Goal: Task Accomplishment & Management: Complete application form

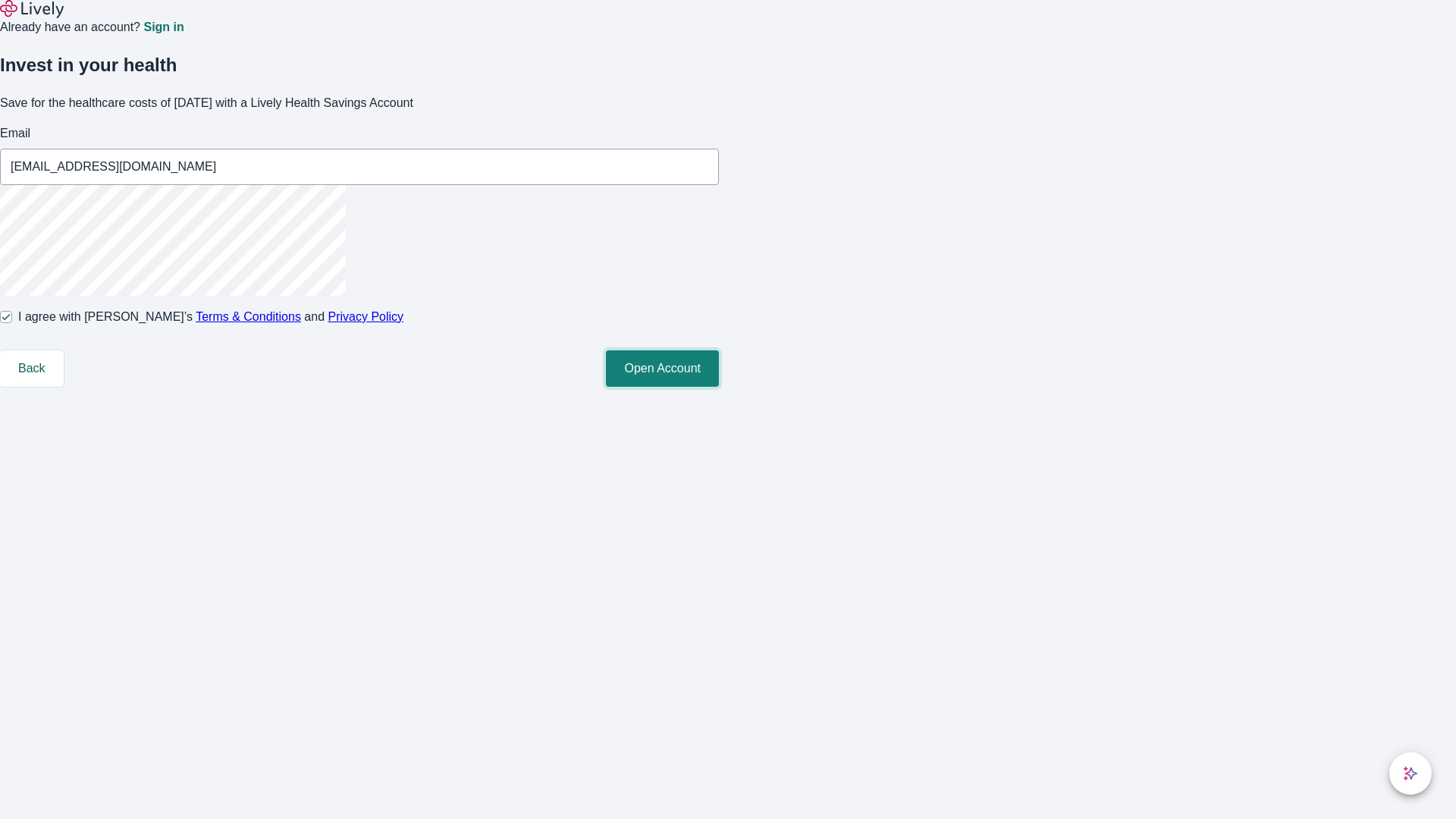
click at [718, 386] on button "Open Account" at bounding box center [662, 368] width 113 height 36
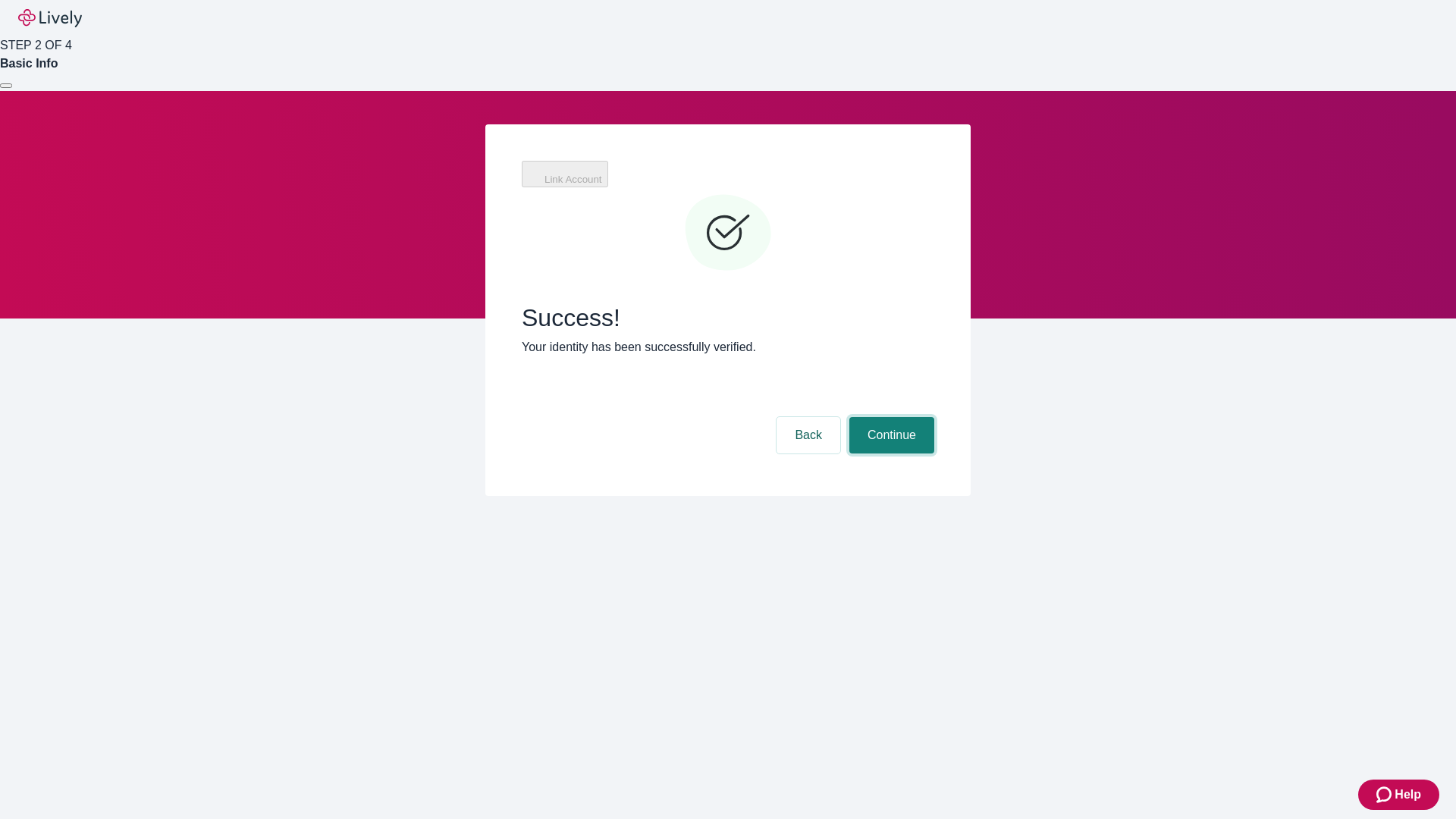
click at [889, 417] on button "Continue" at bounding box center [892, 435] width 85 height 36
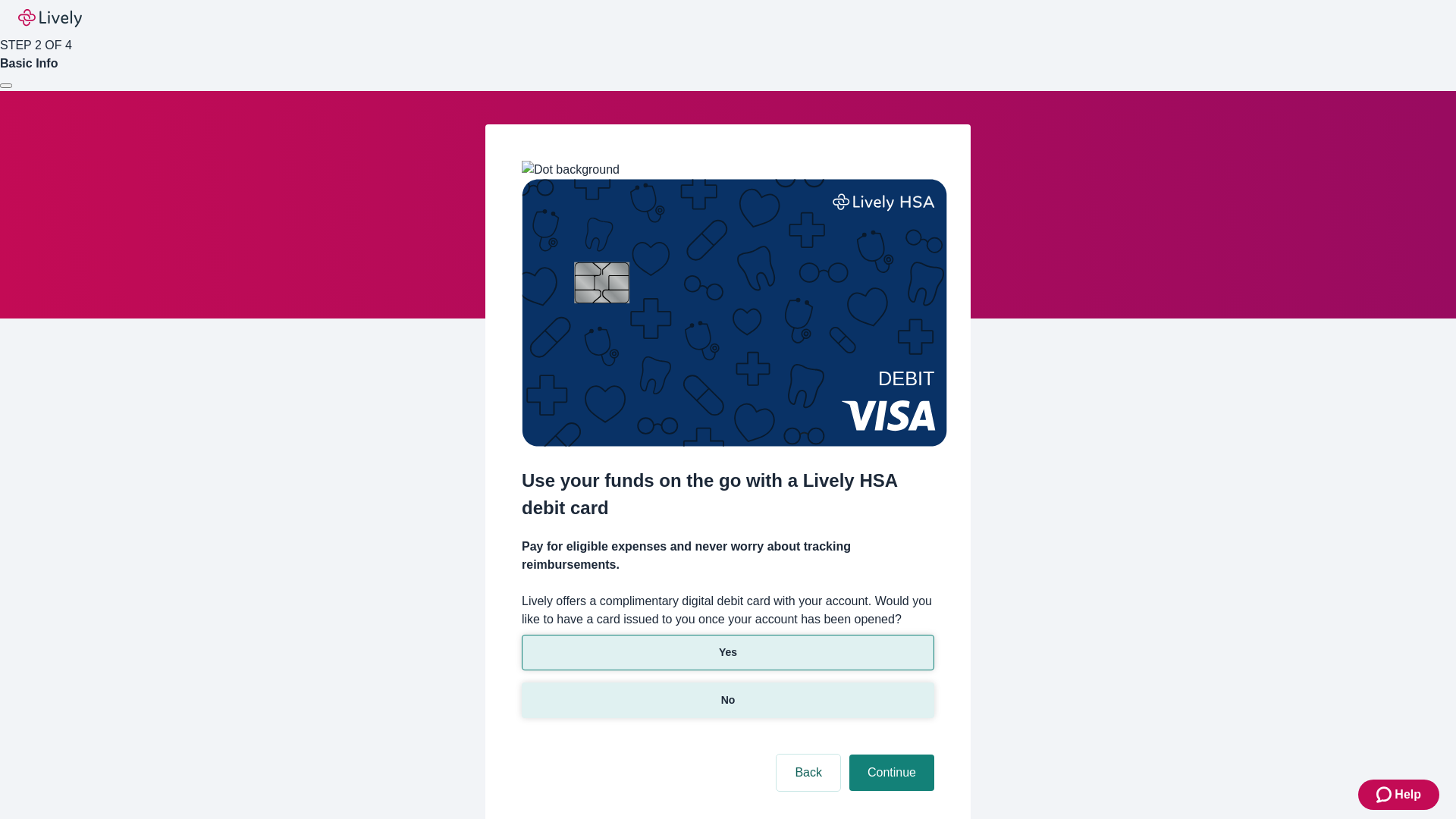
click at [728, 692] on p "No" at bounding box center [728, 700] width 15 height 16
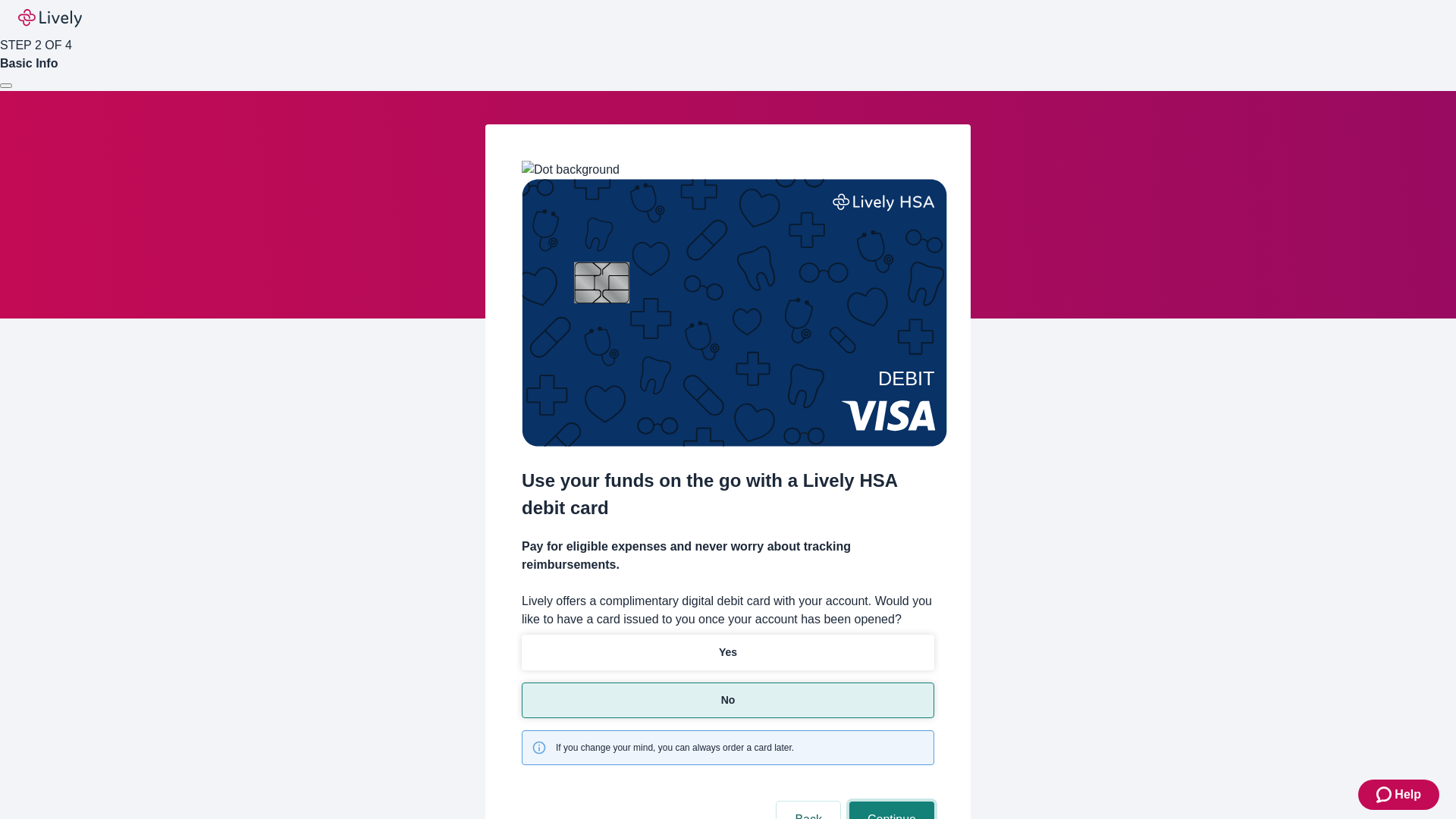
click at [889, 801] on button "Continue" at bounding box center [892, 819] width 85 height 36
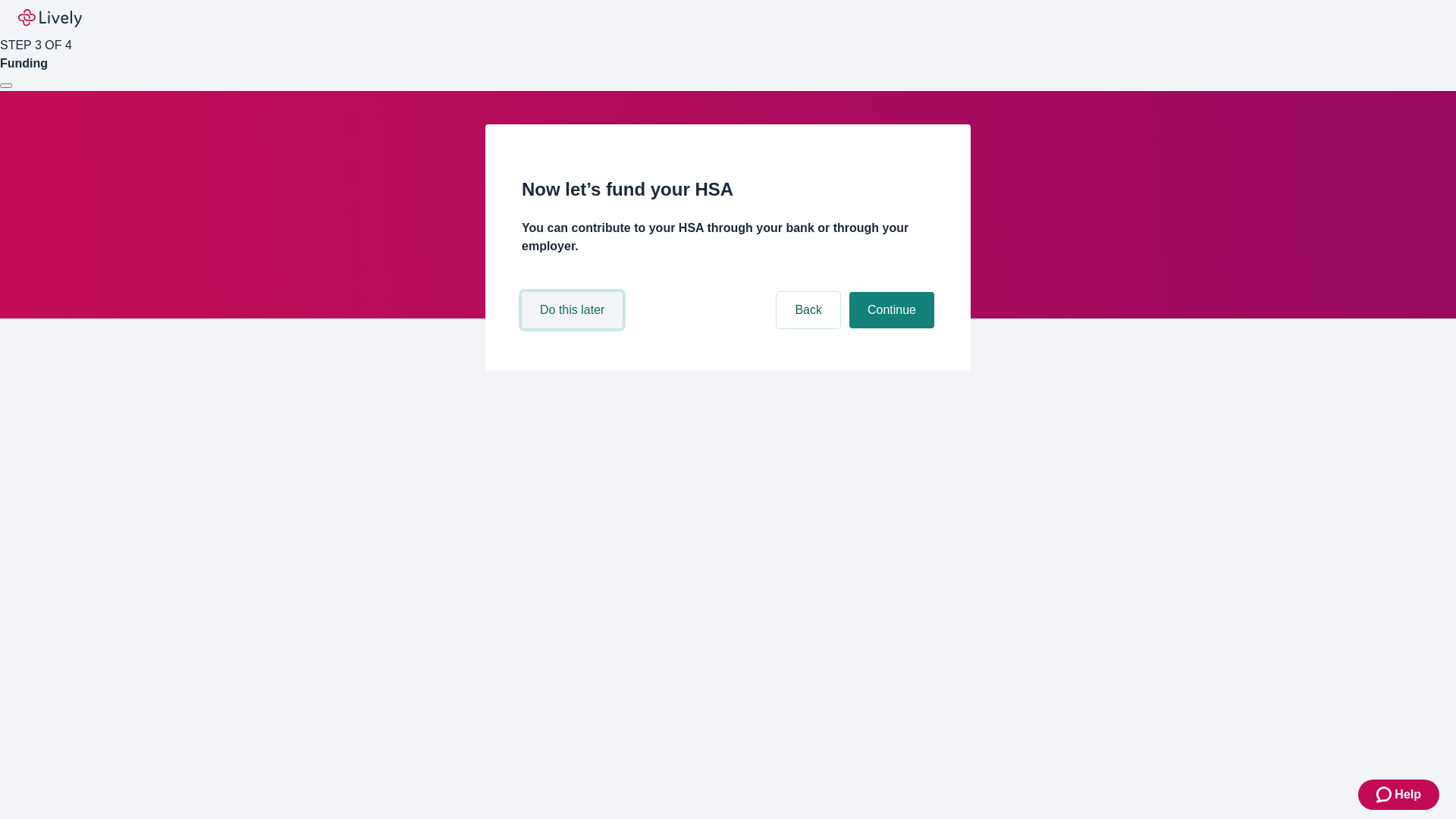
click at [574, 328] on button "Do this later" at bounding box center [572, 310] width 101 height 36
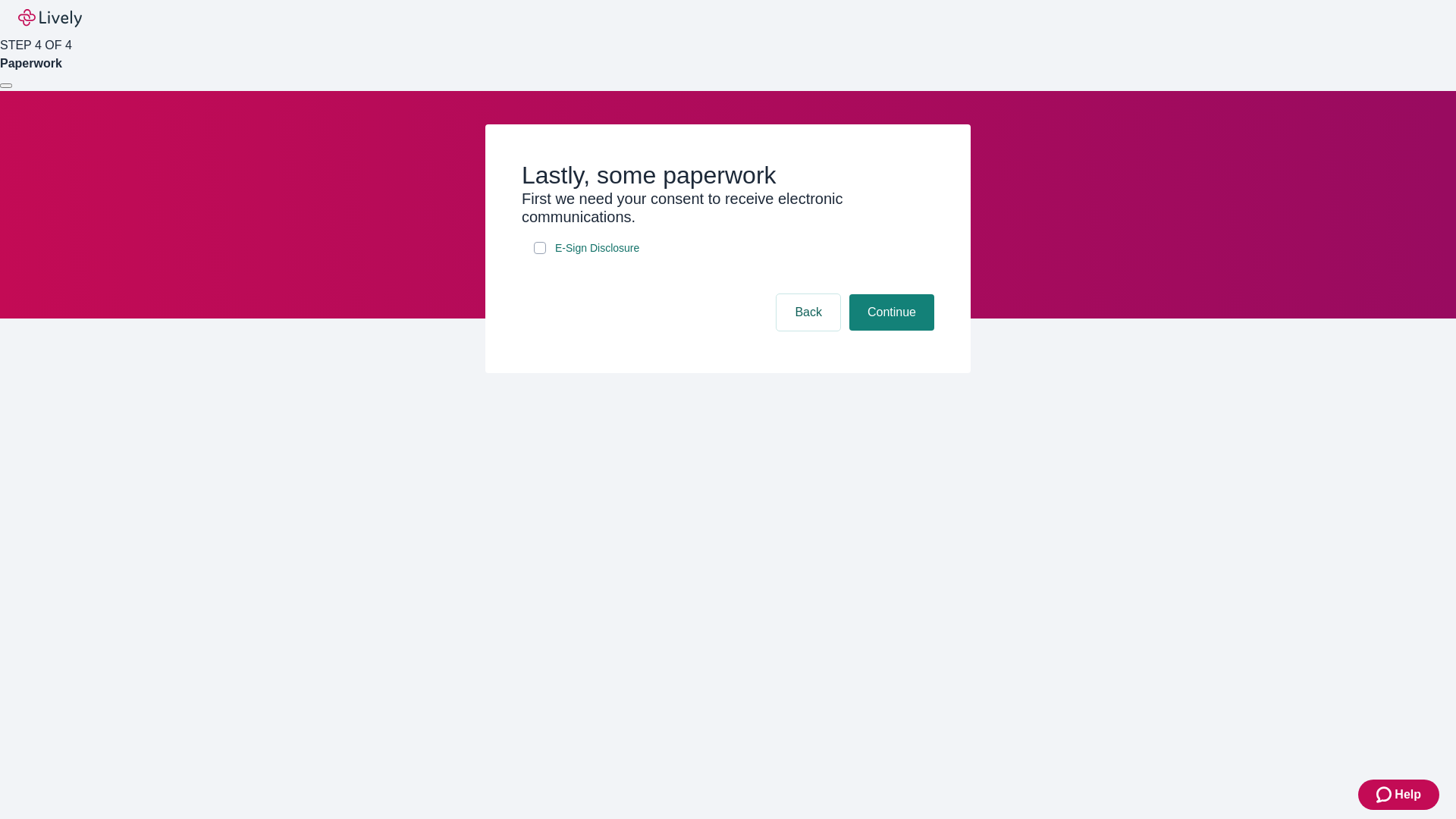
click at [540, 254] on input "E-Sign Disclosure" at bounding box center [539, 248] width 12 height 12
checkbox input "true"
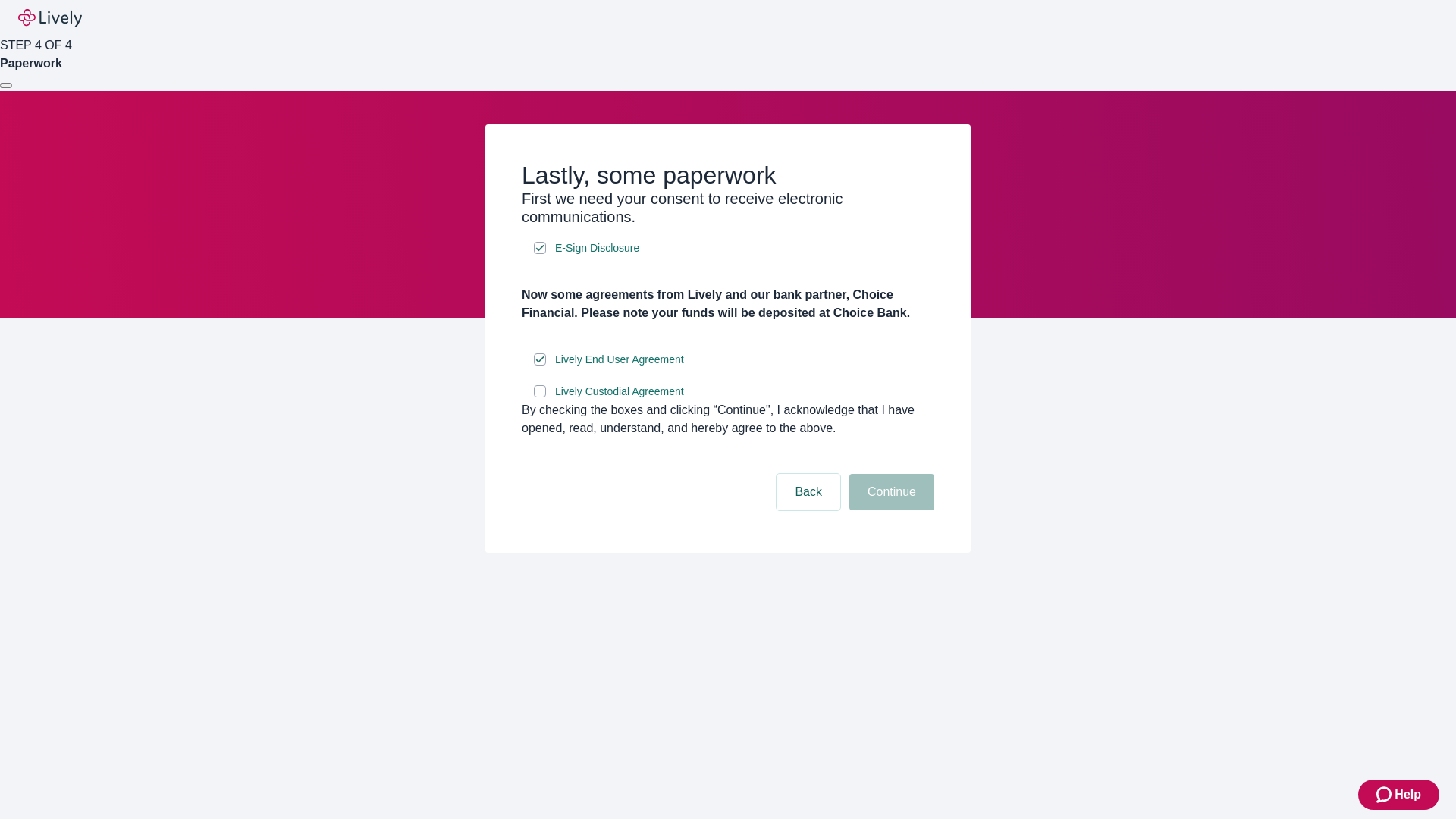
click at [540, 397] on input "Lively Custodial Agreement" at bounding box center [539, 391] width 12 height 12
checkbox input "true"
click at [889, 510] on button "Continue" at bounding box center [892, 492] width 85 height 36
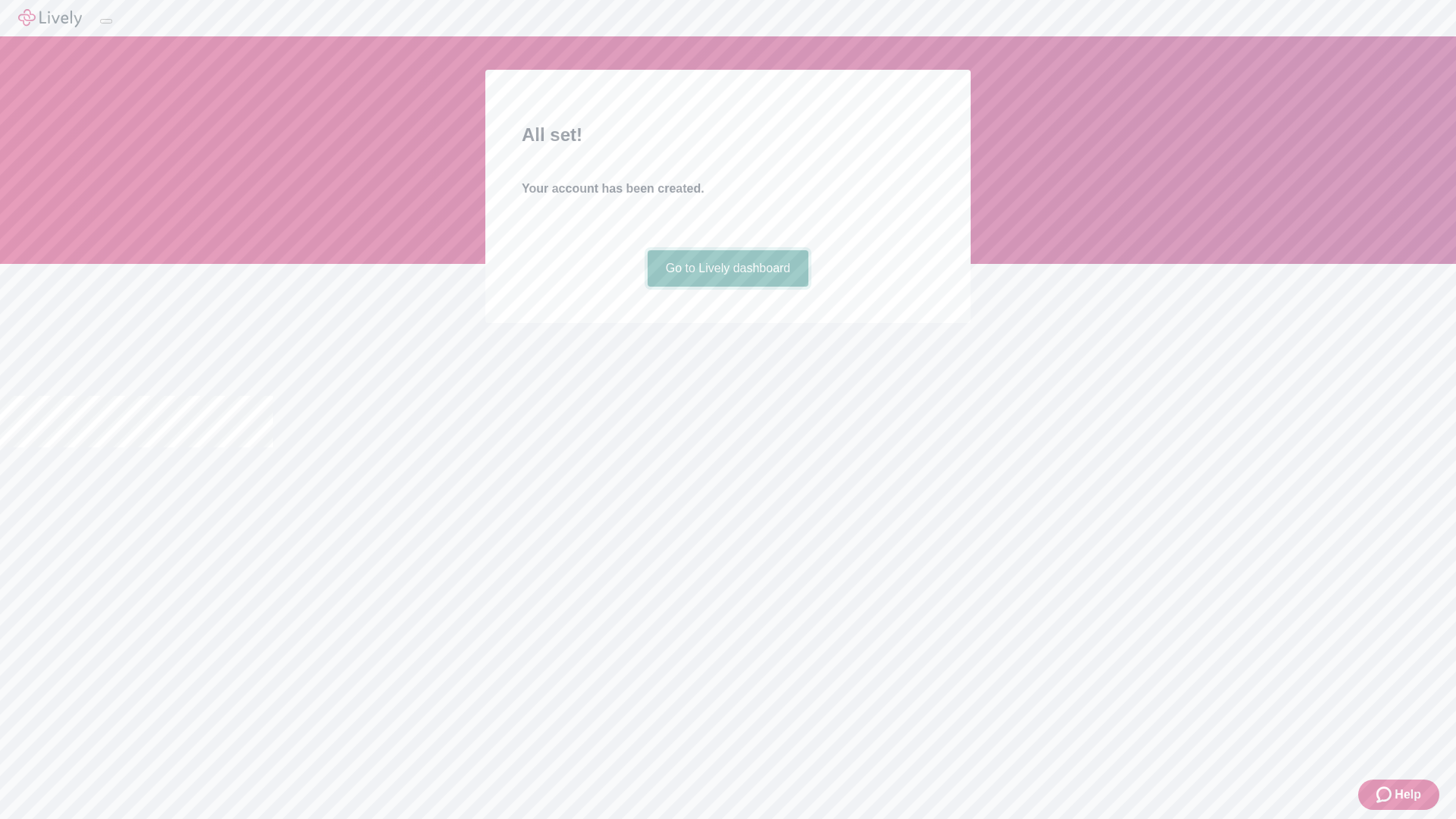
click at [728, 287] on link "Go to Lively dashboard" at bounding box center [728, 268] width 161 height 36
